Goal: Transaction & Acquisition: Purchase product/service

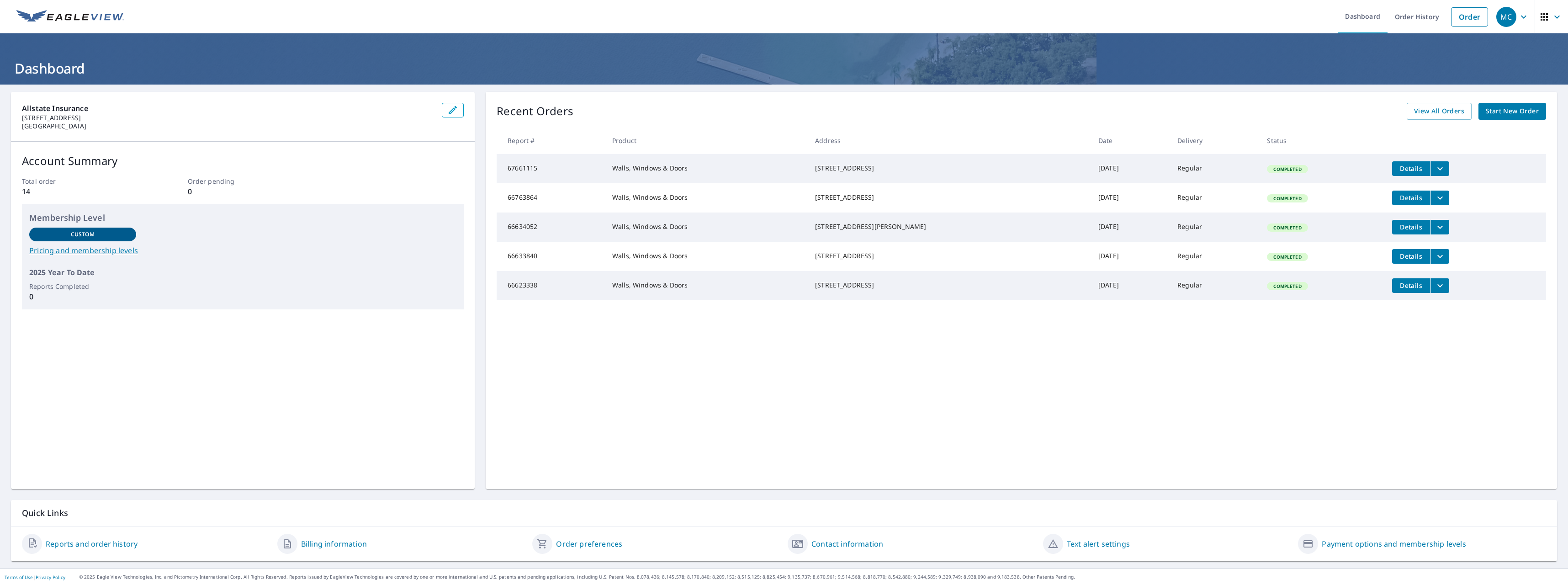
click at [94, 19] on img at bounding box center [70, 17] width 108 height 14
click at [1457, 13] on link "Order" at bounding box center [1469, 17] width 37 height 19
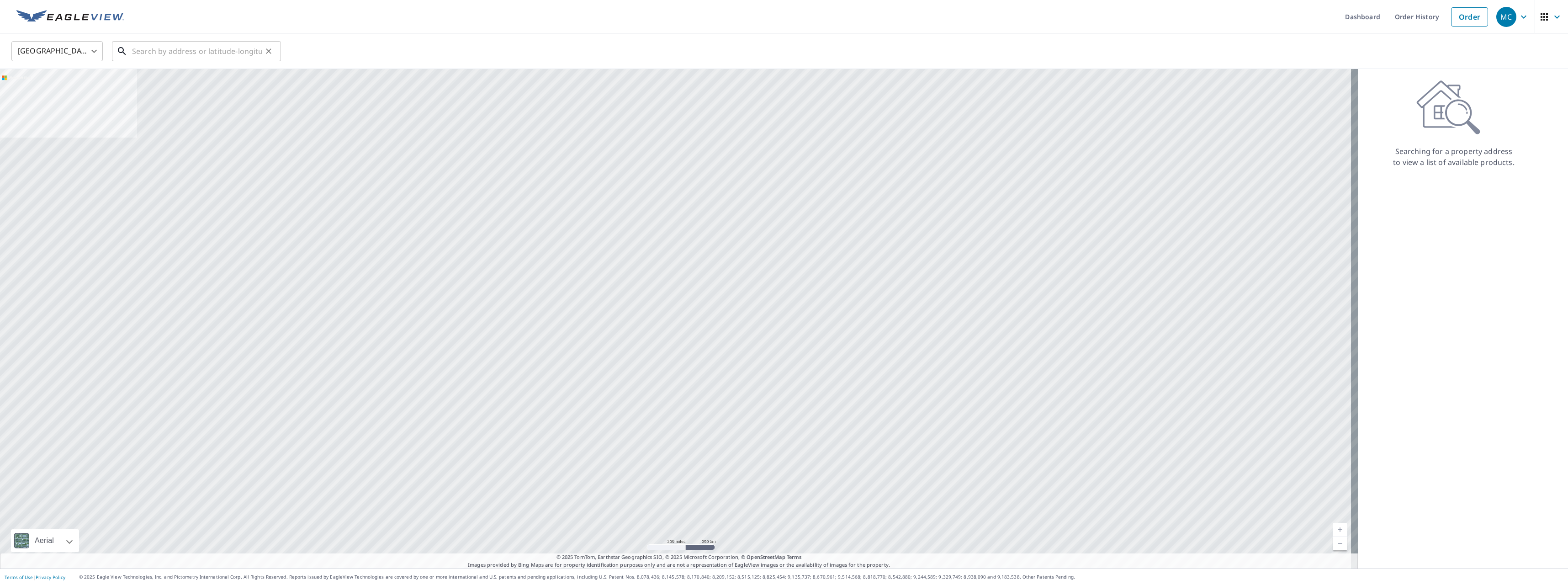
click at [195, 51] on input "text" at bounding box center [197, 51] width 130 height 26
paste input "0796933877"
type input "0796933877"
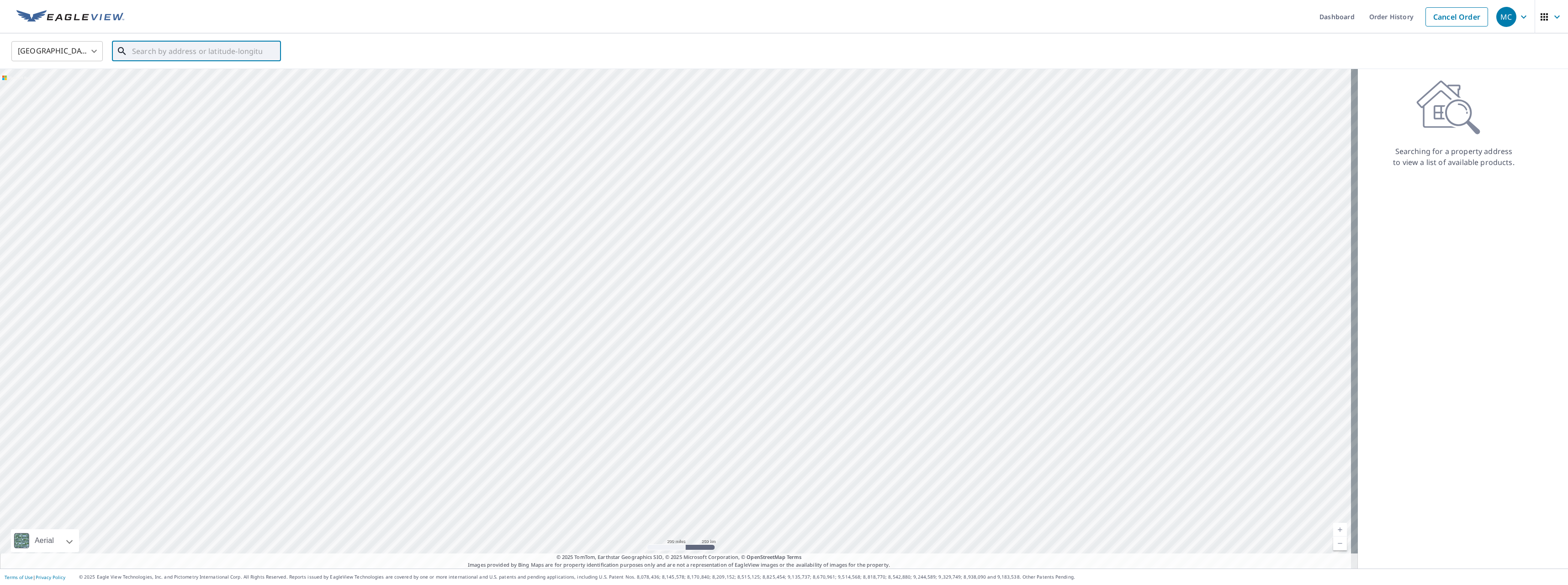
click at [217, 53] on input "text" at bounding box center [197, 51] width 130 height 26
paste input "[STREET_ADDRESS][PERSON_NAME]"
click at [198, 80] on span "1023 Settlers Dr" at bounding box center [202, 78] width 144 height 11
type input "1023 Settlers [PERSON_NAME], CO 80543"
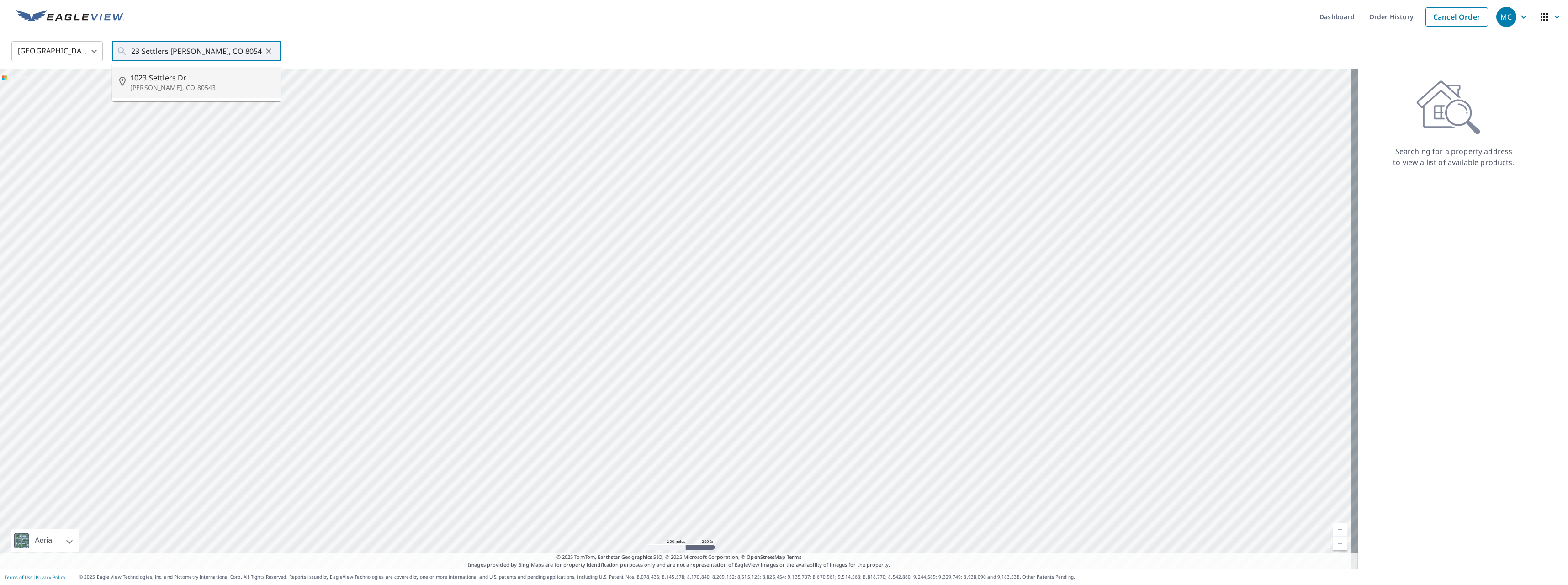
scroll to position [0, 0]
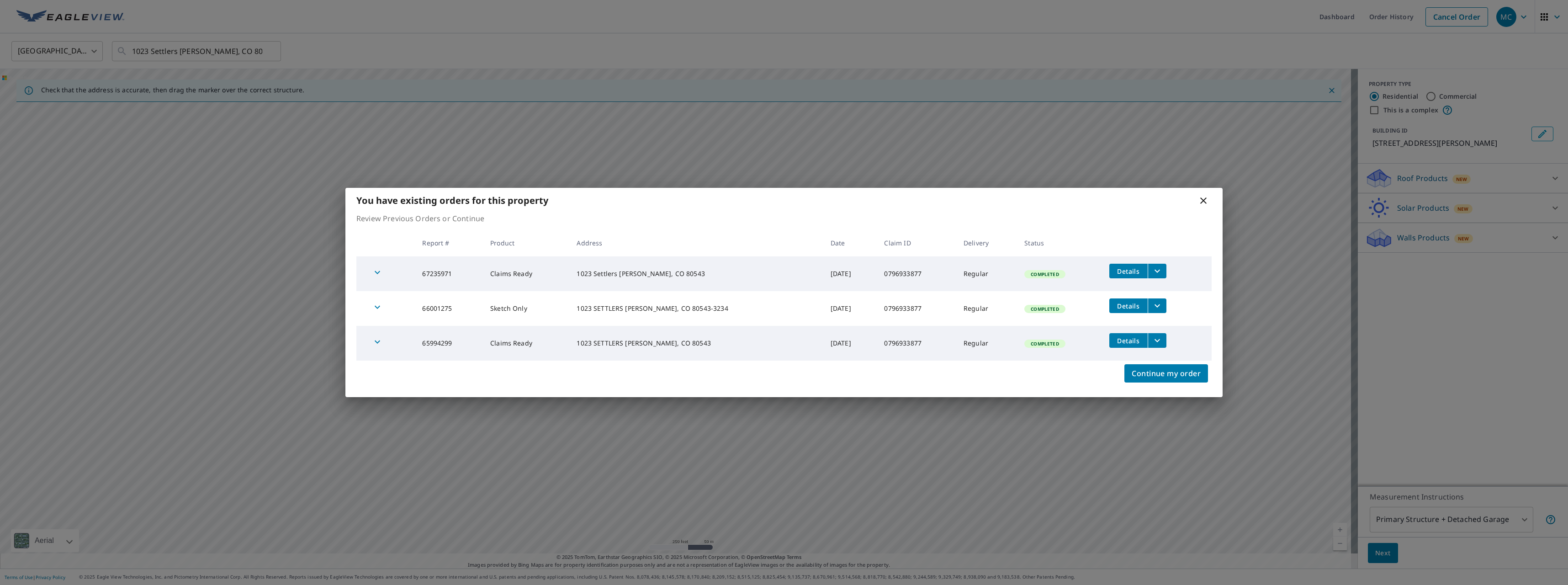
click at [1175, 387] on div "Continue my order" at bounding box center [783, 379] width 877 height 37
click at [1172, 377] on span "Continue my order" at bounding box center [1166, 373] width 69 height 13
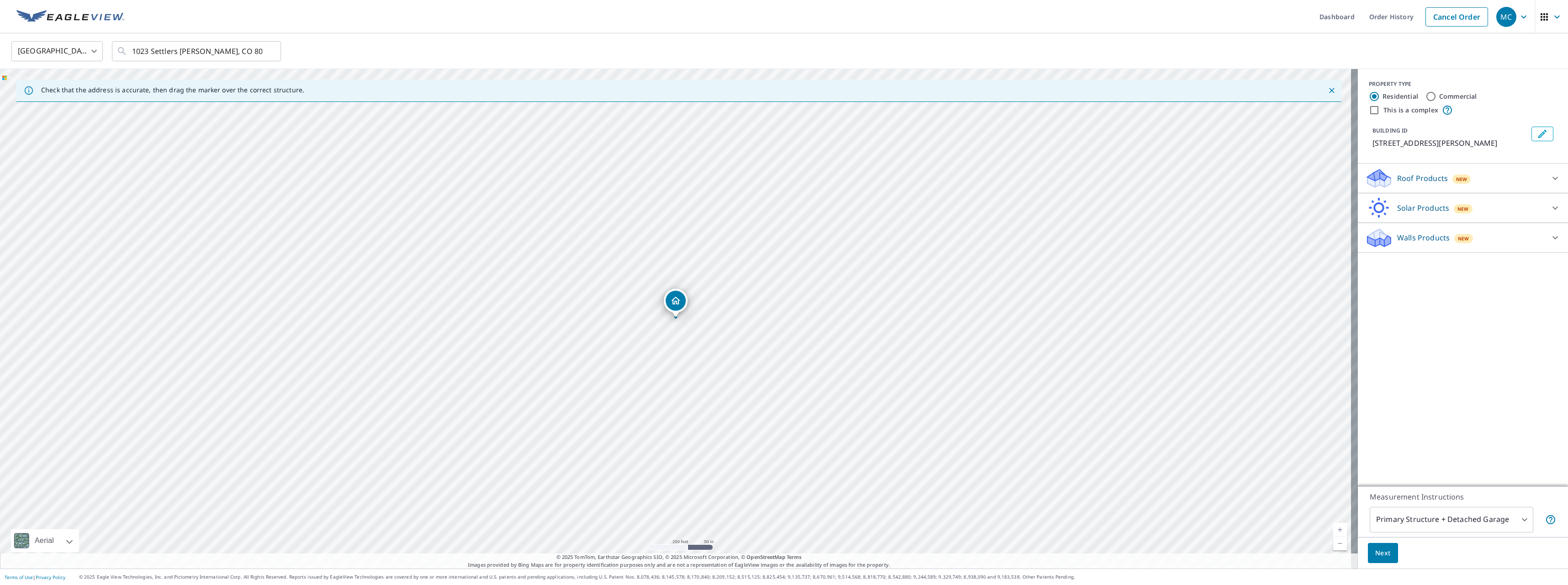
click at [1517, 239] on div "Walls Products New" at bounding box center [1455, 237] width 179 height 21
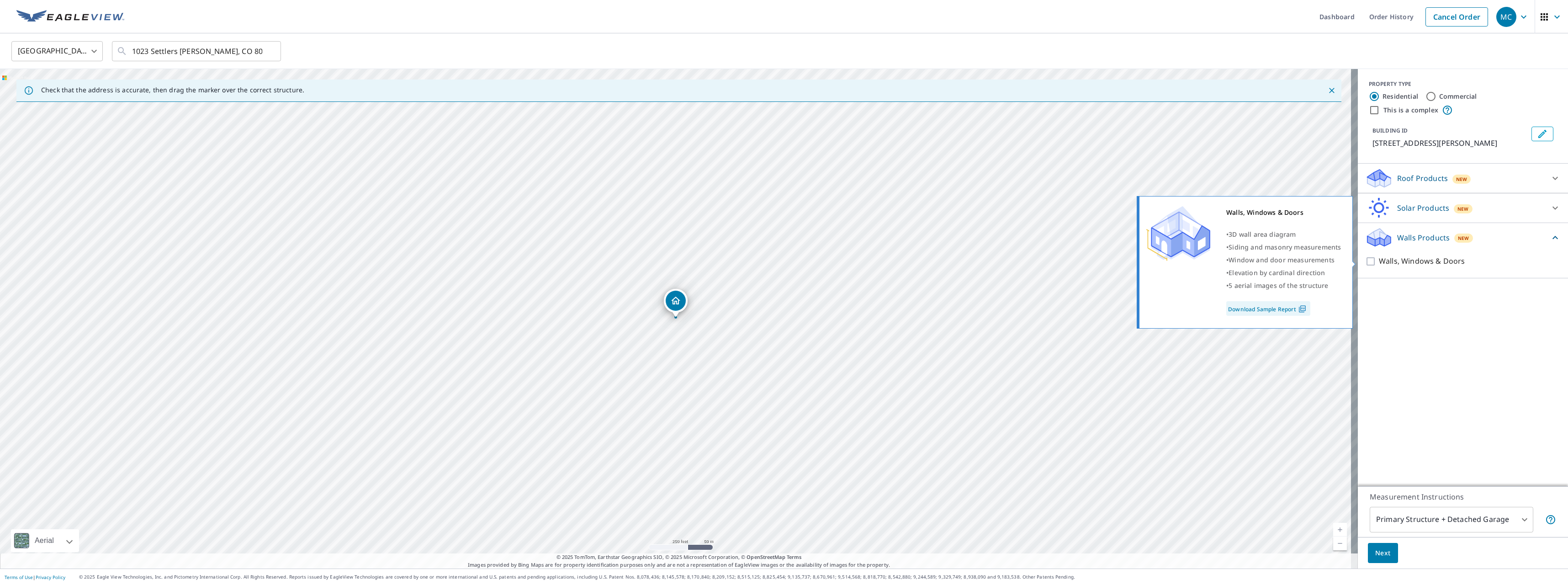
click at [1413, 259] on p "Walls, Windows & Doors" at bounding box center [1421, 261] width 86 height 12
click at [1379, 259] on input "Walls, Windows & Doors" at bounding box center [1372, 261] width 14 height 11
checkbox input "true"
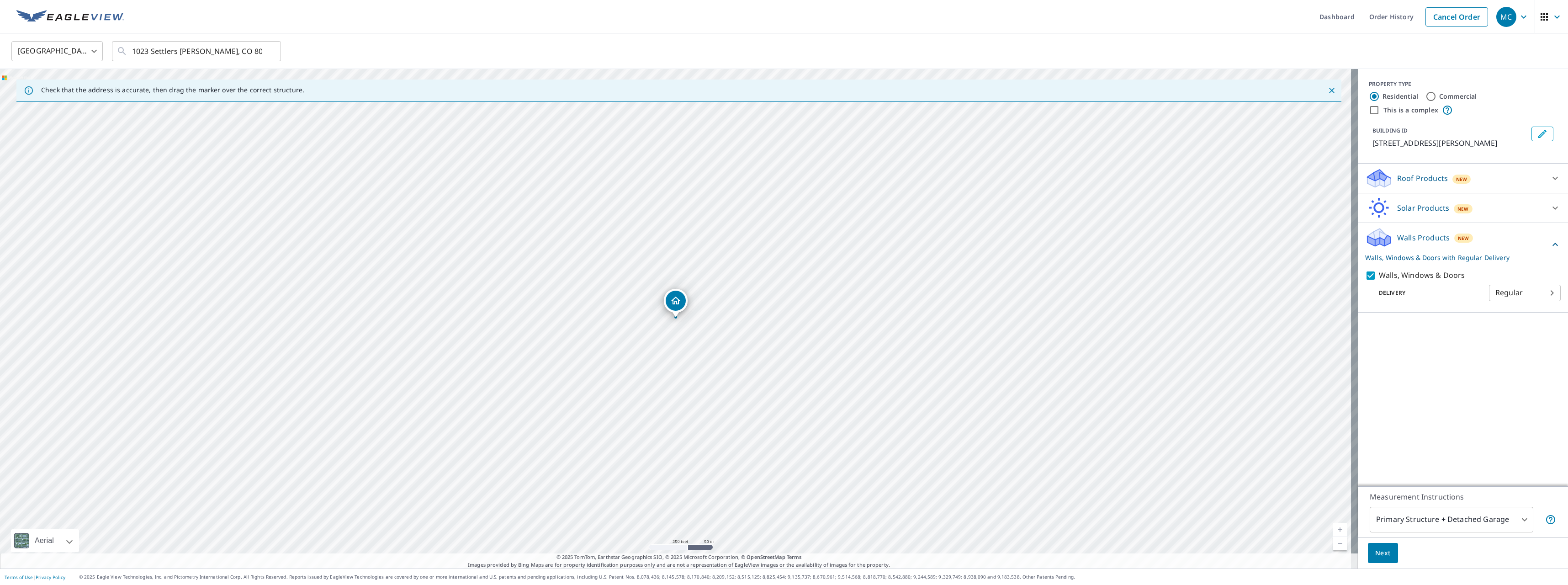
click at [1517, 292] on body "MC MC Dashboard Order History Cancel Order MC United States [GEOGRAPHIC_DATA] ​…" at bounding box center [784, 292] width 1568 height 585
click at [1471, 315] on div at bounding box center [784, 292] width 1568 height 585
click at [1380, 548] on span "Next" at bounding box center [1383, 553] width 16 height 12
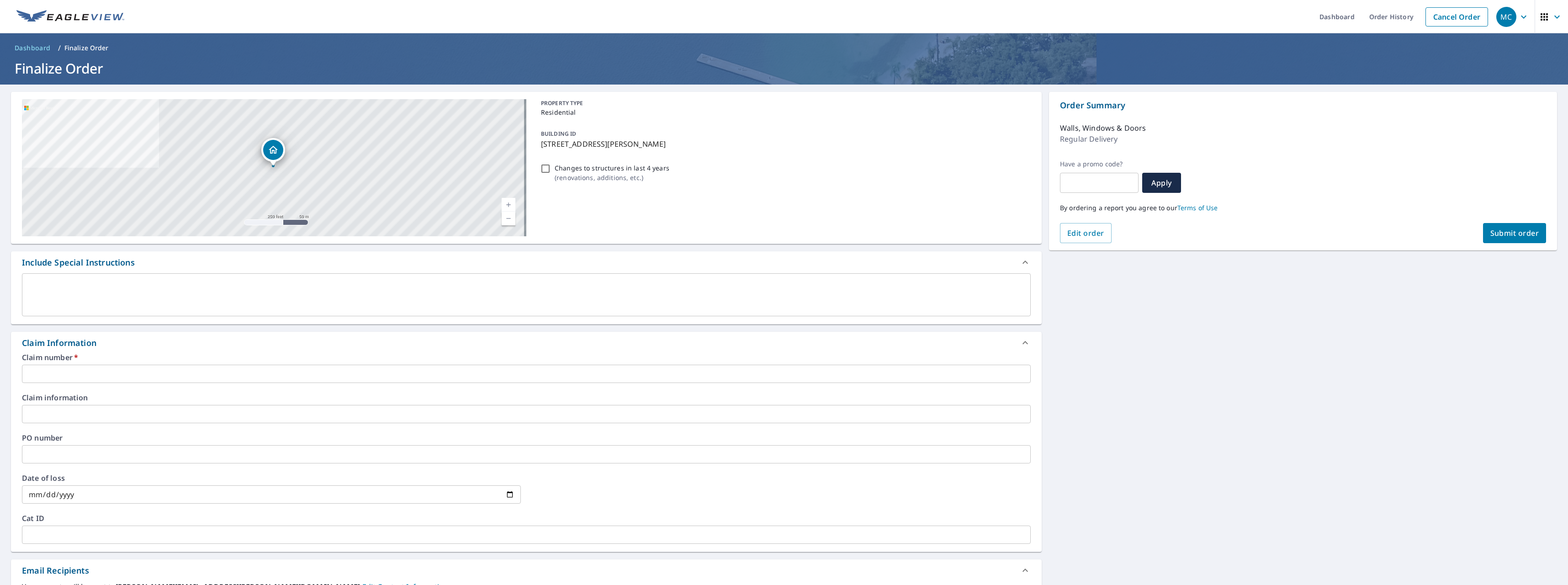
click at [82, 376] on input "text" at bounding box center [526, 374] width 1009 height 18
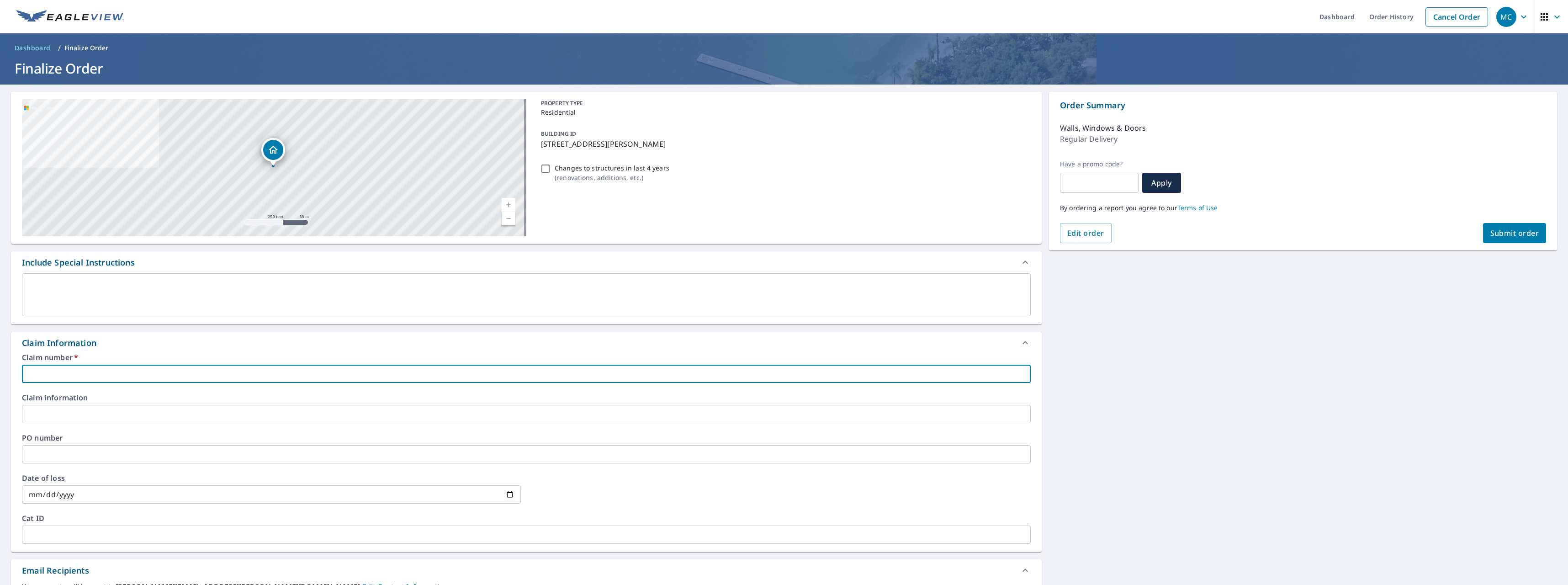
paste input "0796933877"
type input "0796933877"
click at [1508, 228] on span "Submit order" at bounding box center [1514, 233] width 49 height 10
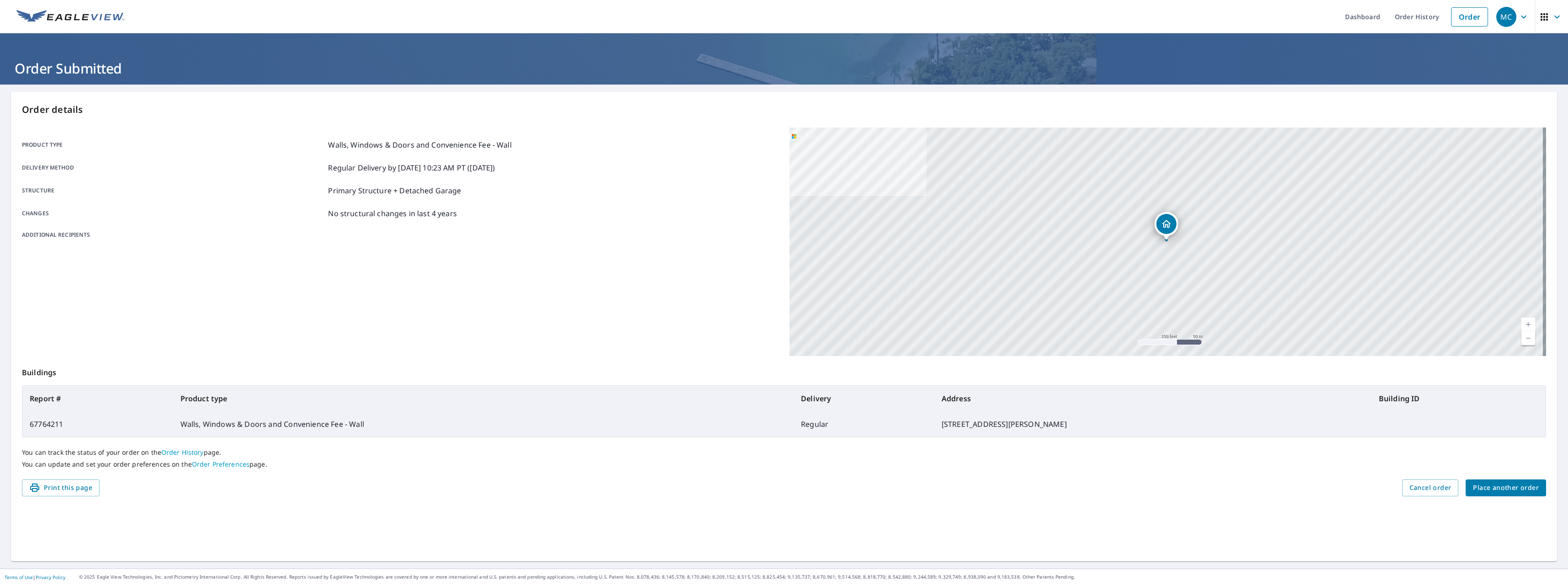
click at [54, 11] on img at bounding box center [70, 17] width 108 height 14
